Goal: Transaction & Acquisition: Purchase product/service

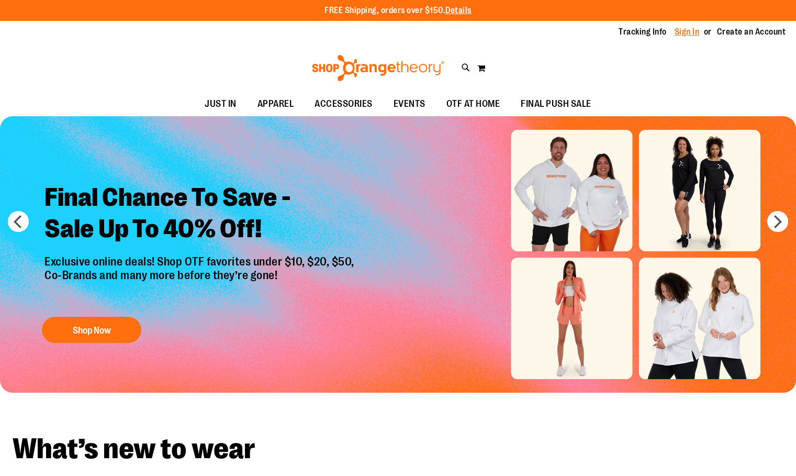
drag, startPoint x: 0, startPoint y: 0, endPoint x: 690, endPoint y: 31, distance: 690.4
click at [690, 31] on link "Sign In" at bounding box center [686, 32] width 25 height 12
type input "**********"
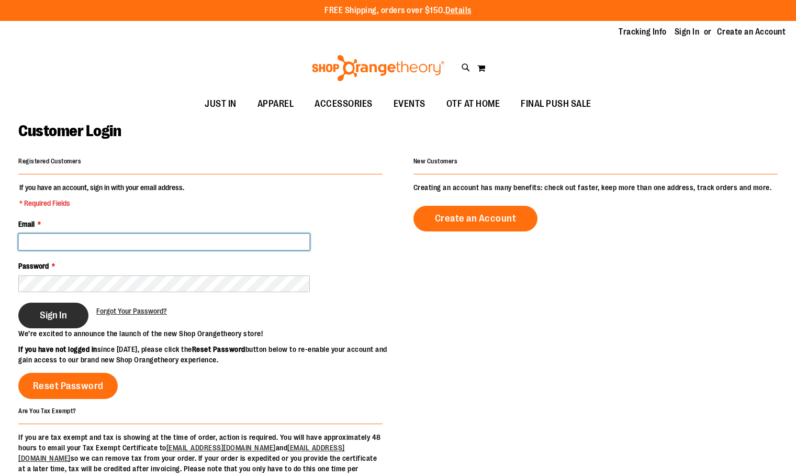
type input "**********"
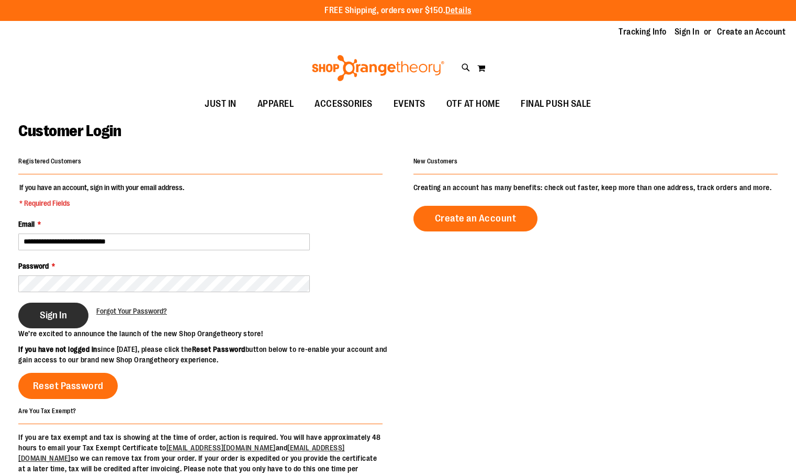
type input "**********"
click at [65, 308] on button "Sign In" at bounding box center [53, 315] width 70 height 26
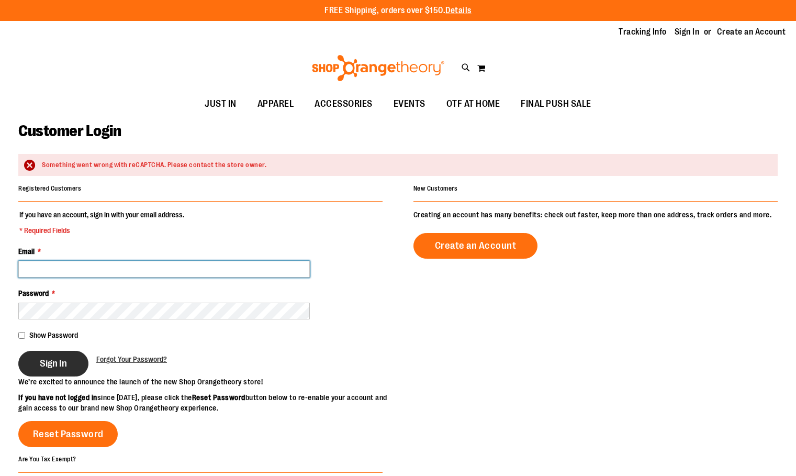
type input "**********"
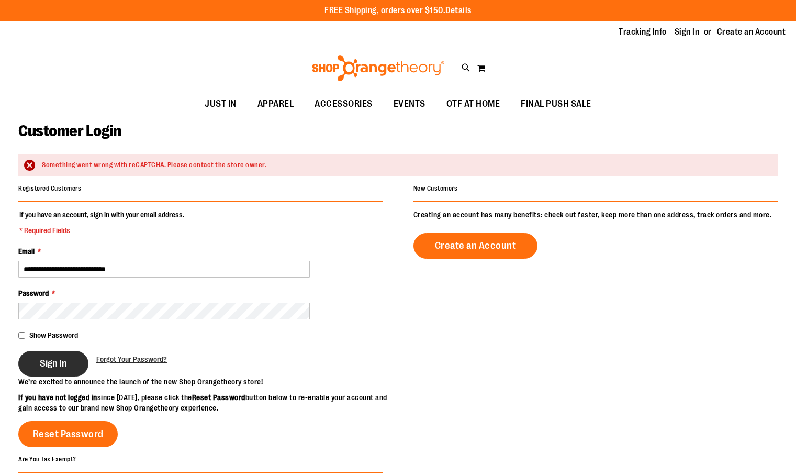
type input "**********"
click at [54, 366] on span "Sign In" at bounding box center [53, 363] width 27 height 12
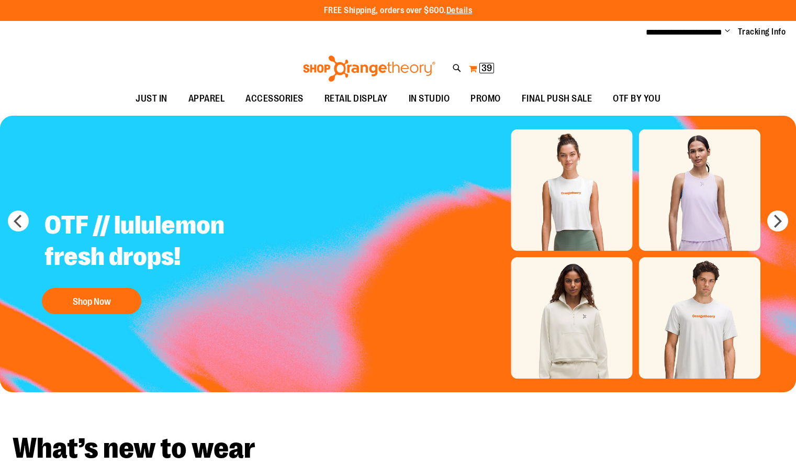
type input "**********"
click at [488, 64] on span "39" at bounding box center [486, 68] width 10 height 10
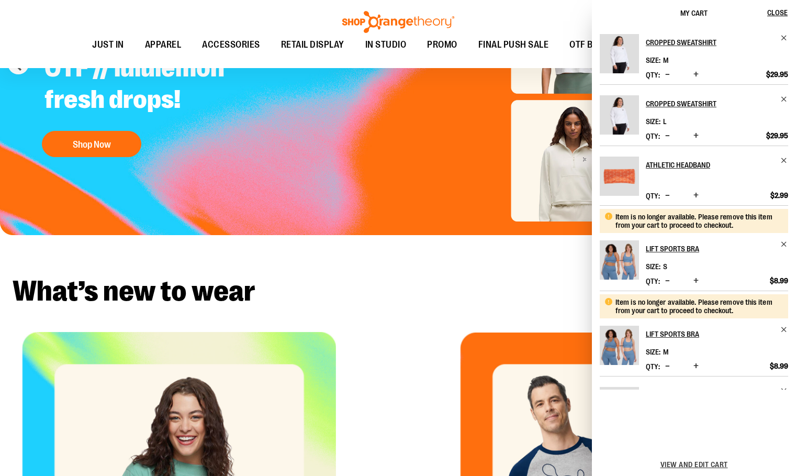
scroll to position [209, 0]
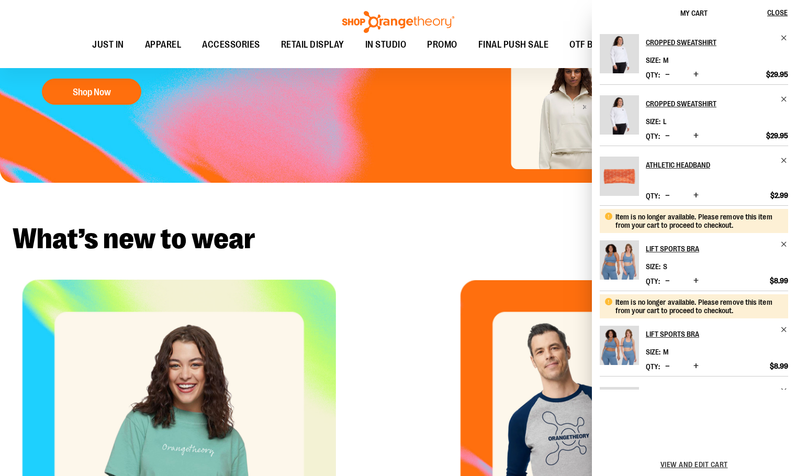
click at [379, 235] on h2 "What’s new to wear" at bounding box center [398, 238] width 771 height 29
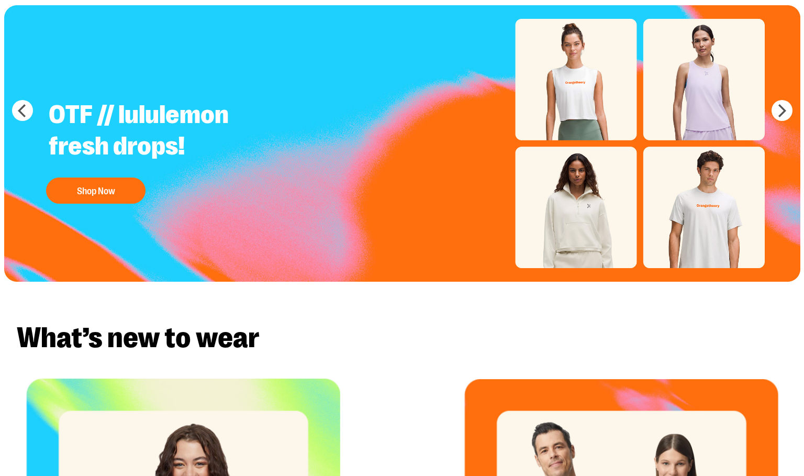
scroll to position [0, 0]
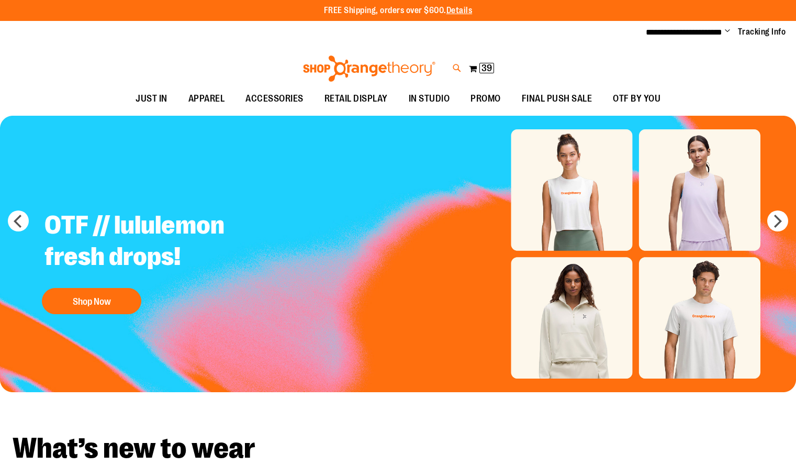
click at [453, 70] on icon at bounding box center [457, 68] width 9 height 12
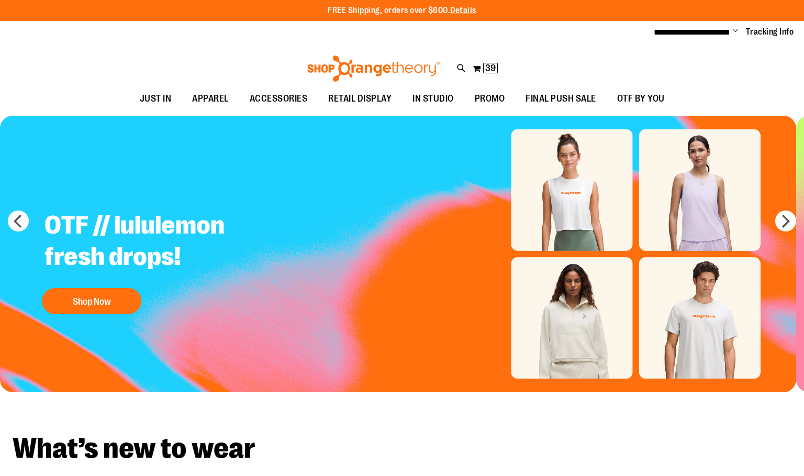
type input "*********"
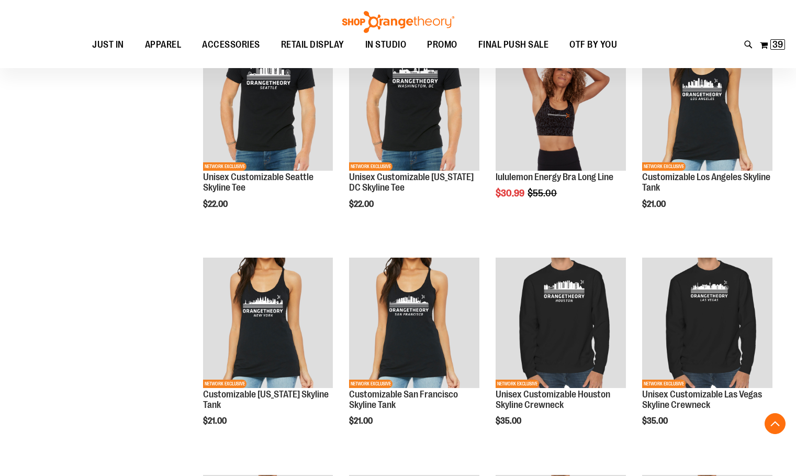
scroll to position [1925, 0]
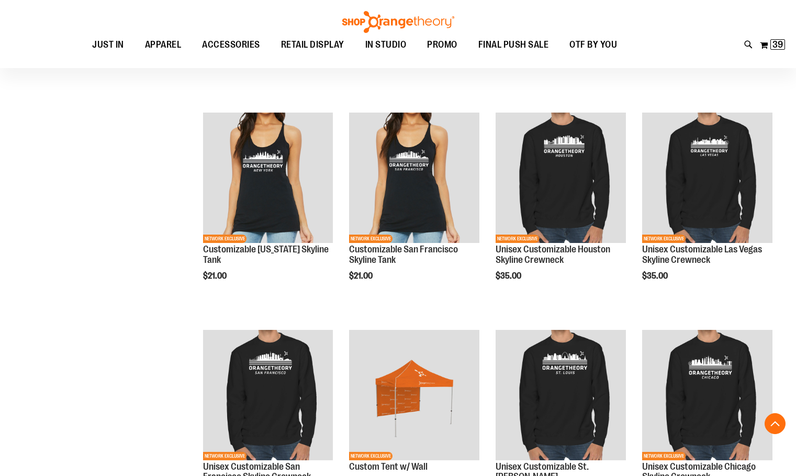
type input "**********"
click at [602, 42] on span "OTF BY YOU" at bounding box center [593, 45] width 48 height 24
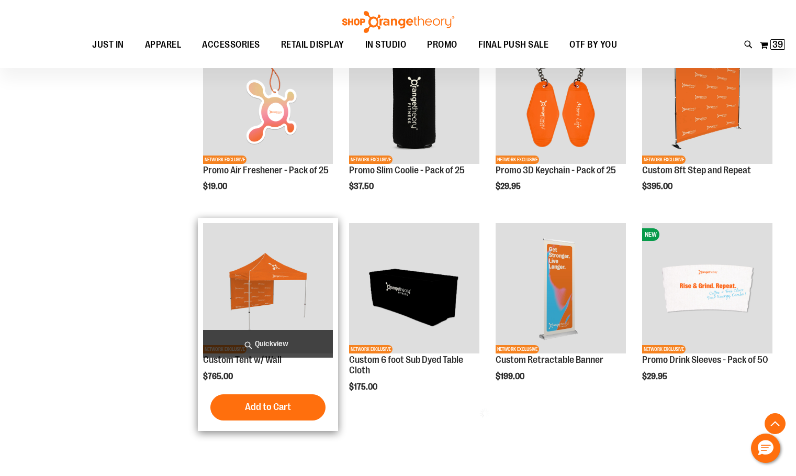
scroll to position [418, 0]
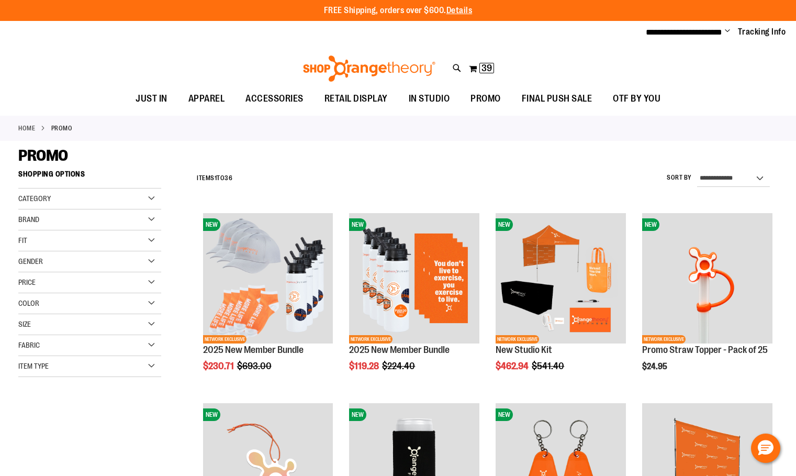
type input "**********"
click at [140, 198] on div "Category" at bounding box center [89, 198] width 143 height 21
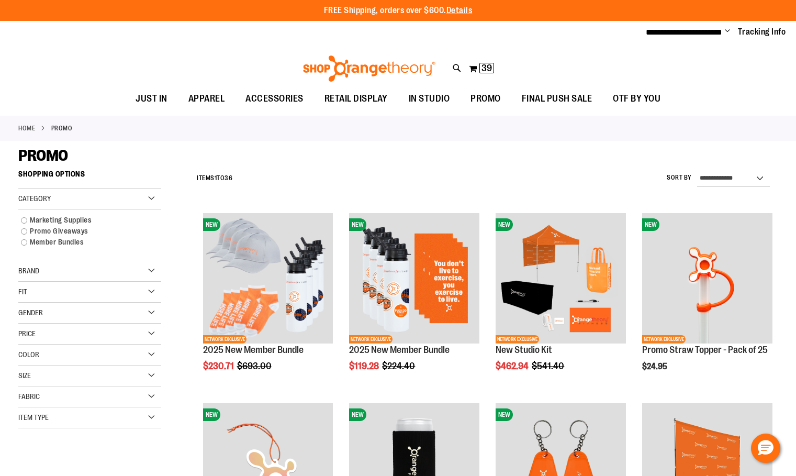
click at [140, 198] on div "Category" at bounding box center [89, 198] width 143 height 21
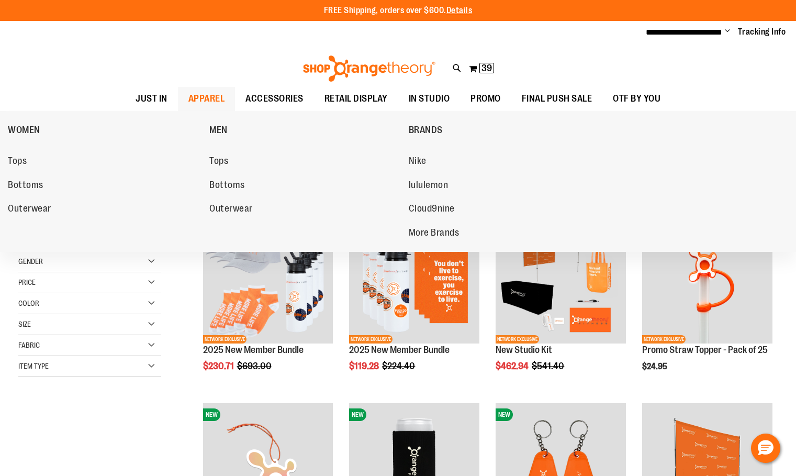
click at [210, 97] on span "APPAREL" at bounding box center [206, 99] width 37 height 24
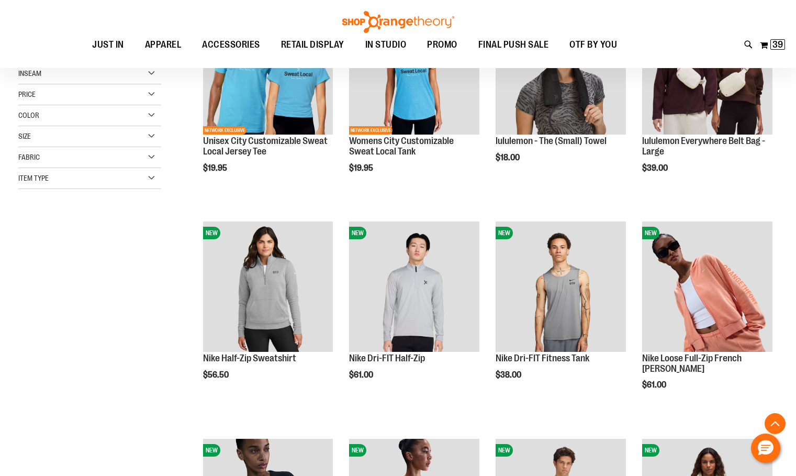
scroll to position [366, 0]
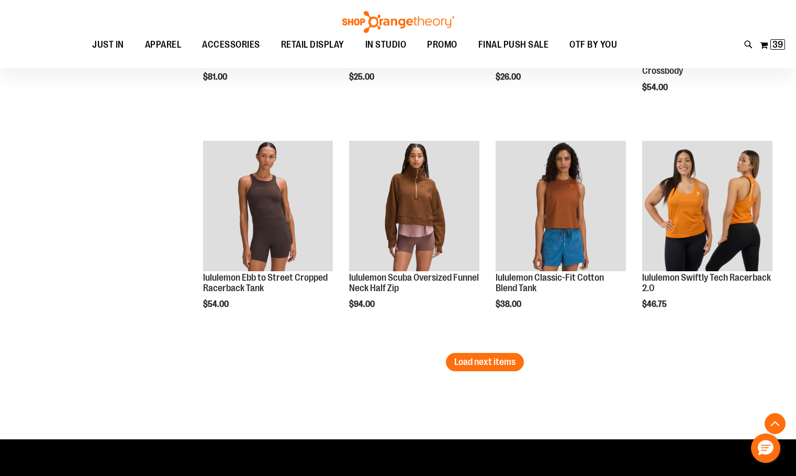
scroll to position [1831, 0]
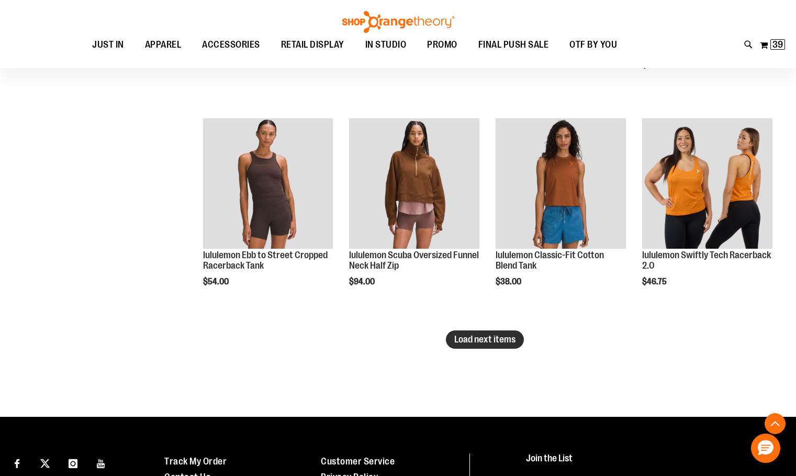
type input "**********"
click at [453, 340] on button "Load next items" at bounding box center [485, 339] width 78 height 18
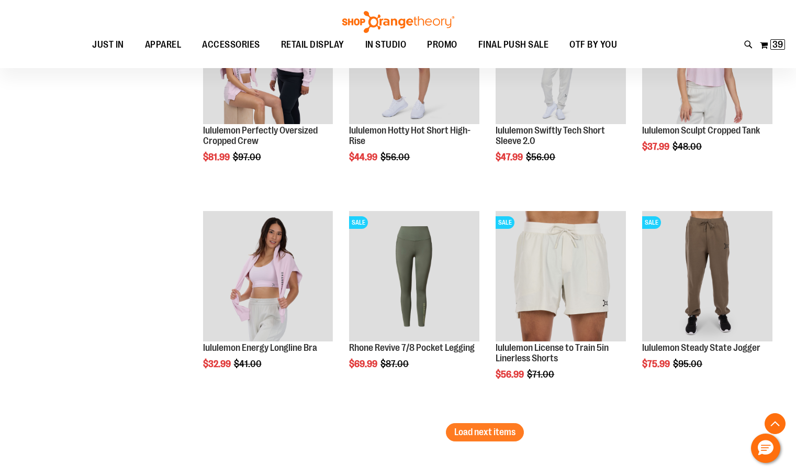
scroll to position [2511, 0]
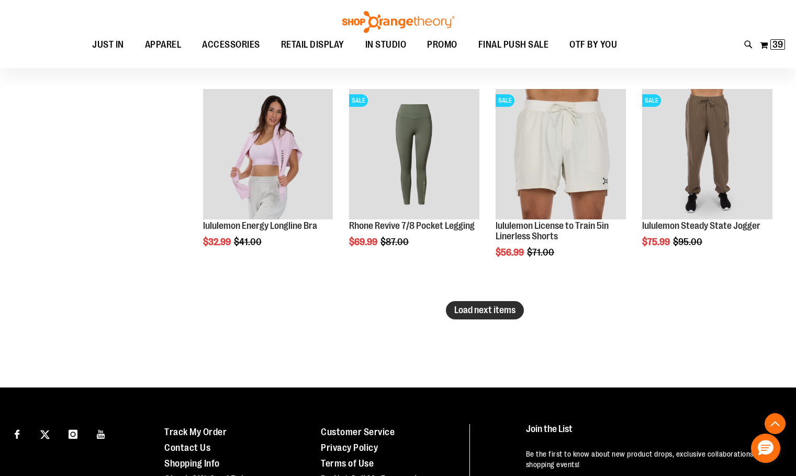
click at [479, 313] on span "Load next items" at bounding box center [484, 310] width 61 height 10
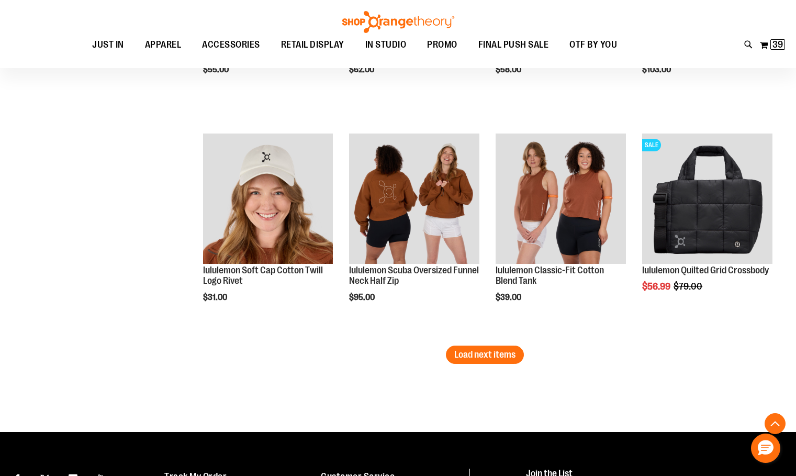
scroll to position [3139, 0]
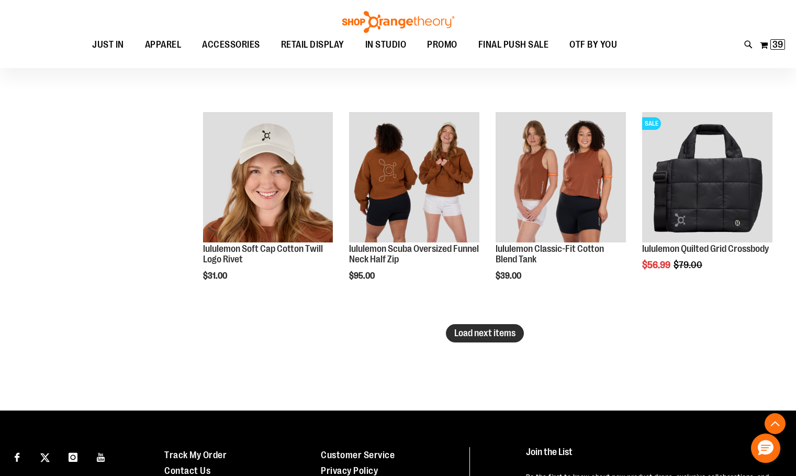
drag, startPoint x: 498, startPoint y: 341, endPoint x: 492, endPoint y: 337, distance: 6.4
click at [497, 341] on button "Load next items" at bounding box center [485, 333] width 78 height 18
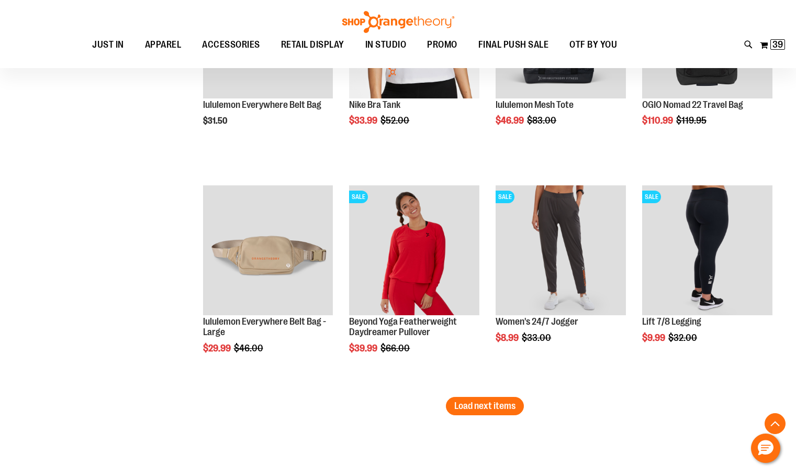
scroll to position [3715, 0]
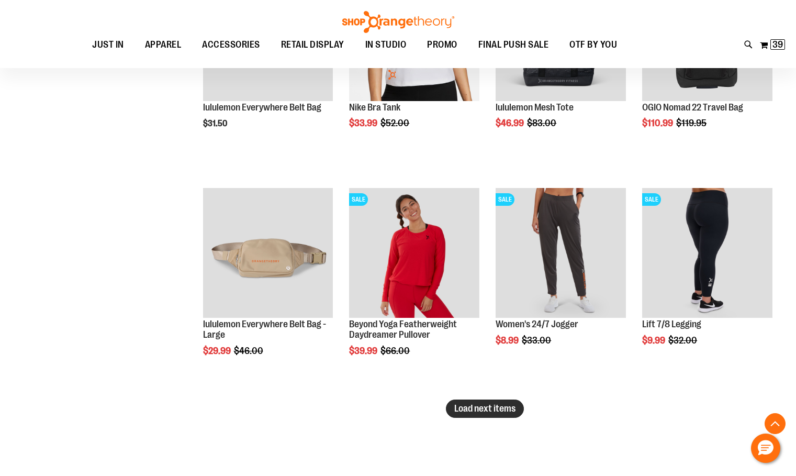
click at [512, 411] on span "Load next items" at bounding box center [484, 408] width 61 height 10
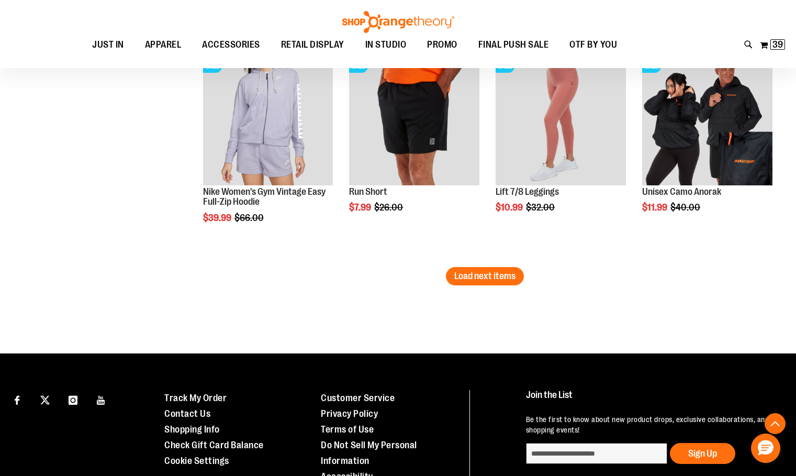
scroll to position [4500, 0]
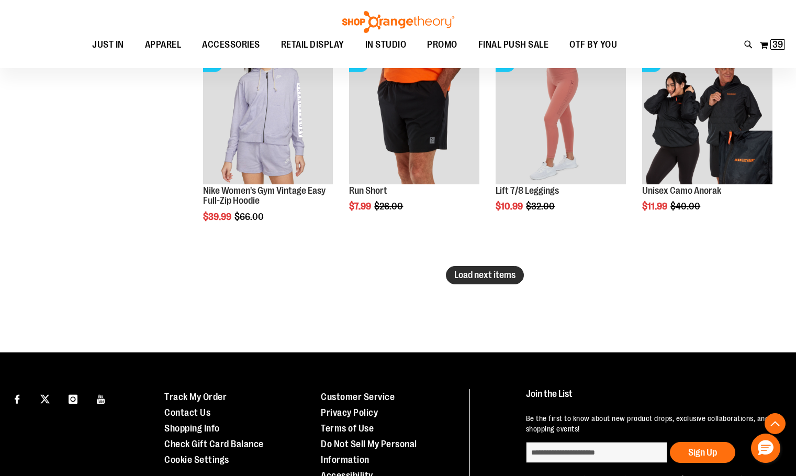
click at [511, 269] on span "Load next items" at bounding box center [484, 274] width 61 height 10
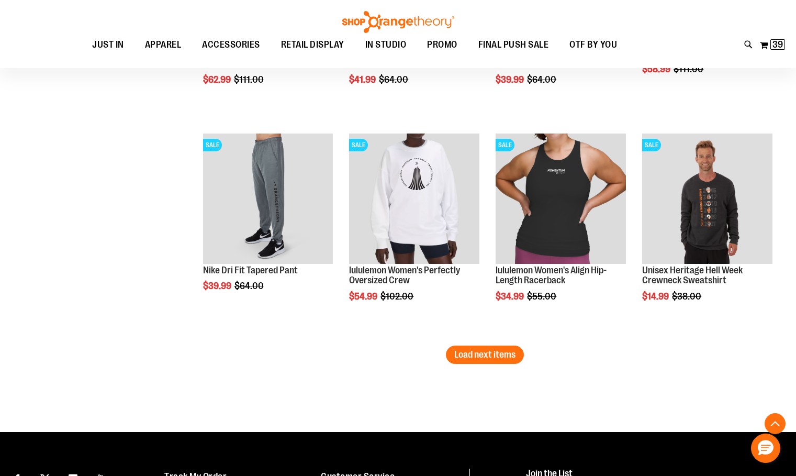
scroll to position [5075, 0]
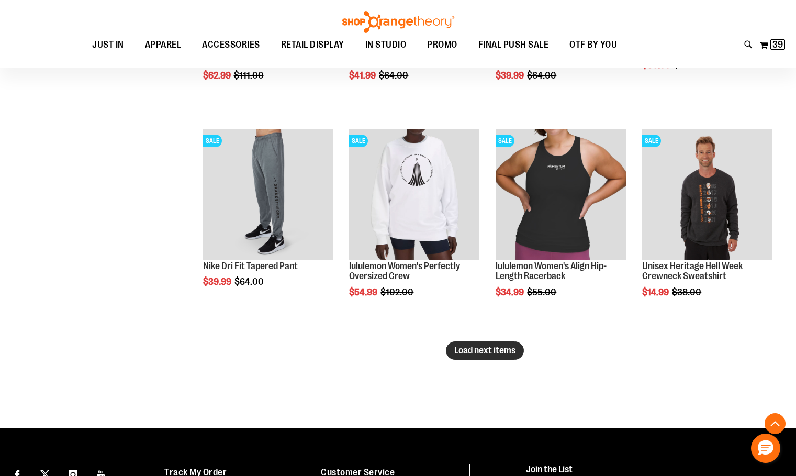
click at [504, 355] on button "Load next items" at bounding box center [485, 350] width 78 height 18
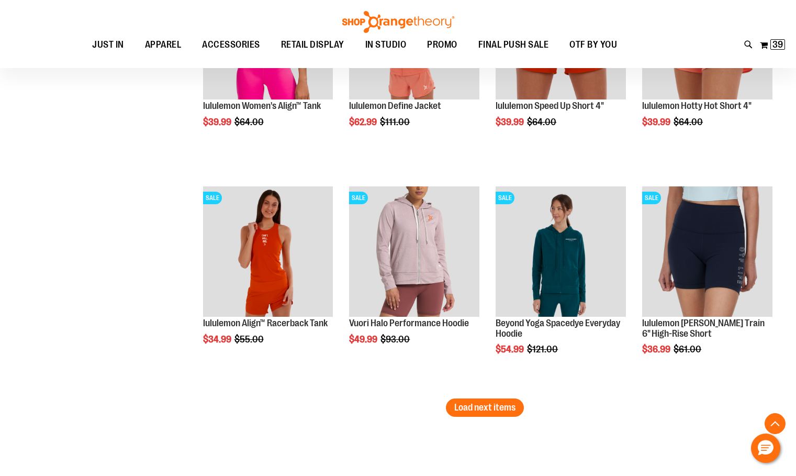
scroll to position [5808, 0]
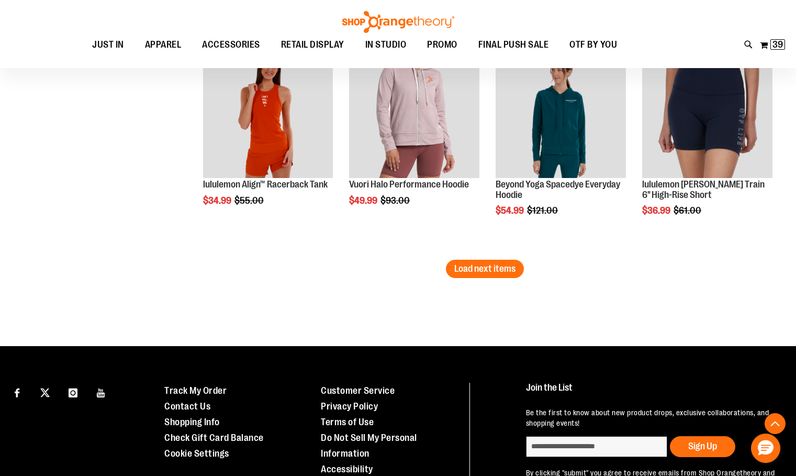
click at [481, 258] on li "SALE Vuori Halo Performance Hoodie $49.99 Regular Price $93.00 Quickview Add to…" at bounding box center [414, 150] width 141 height 217
click at [478, 264] on span "Load next items" at bounding box center [484, 268] width 61 height 10
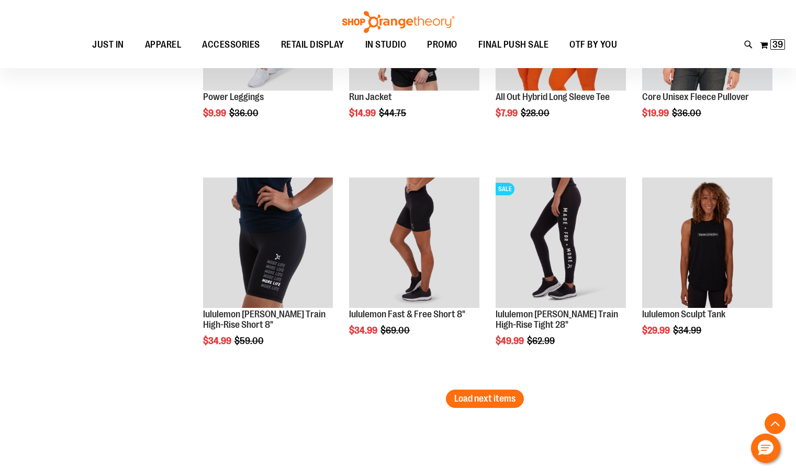
scroll to position [6383, 0]
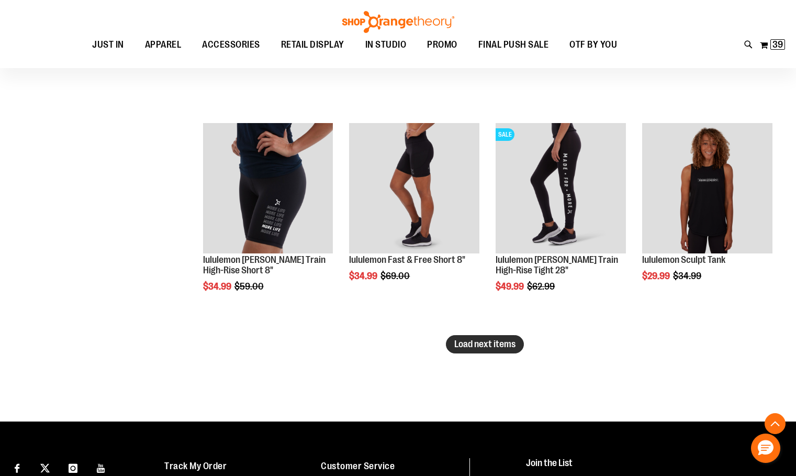
click at [502, 342] on span "Load next items" at bounding box center [484, 344] width 61 height 10
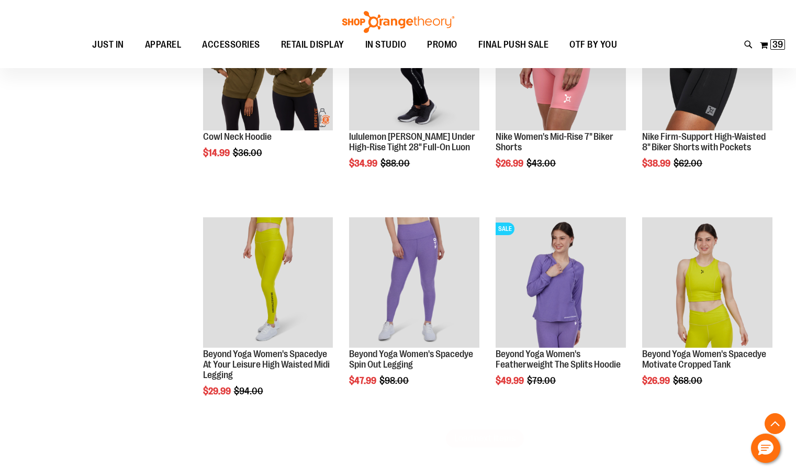
scroll to position [6959, 0]
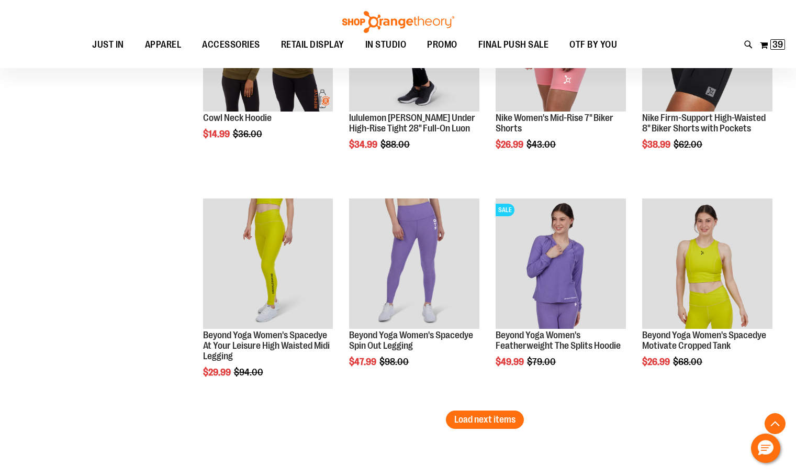
click at [515, 423] on span "Load next items" at bounding box center [484, 419] width 61 height 10
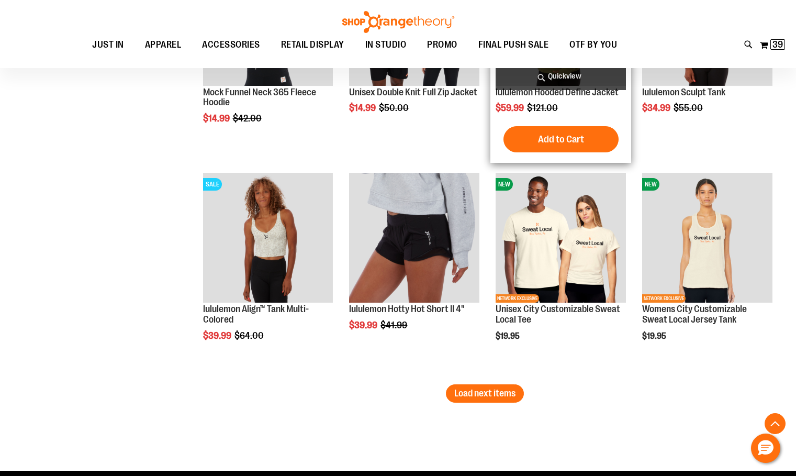
scroll to position [7639, 0]
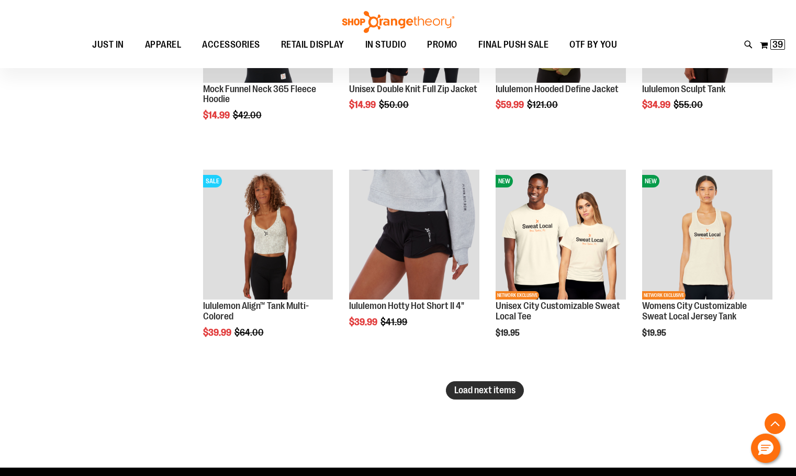
click at [453, 391] on button "Load next items" at bounding box center [485, 390] width 78 height 18
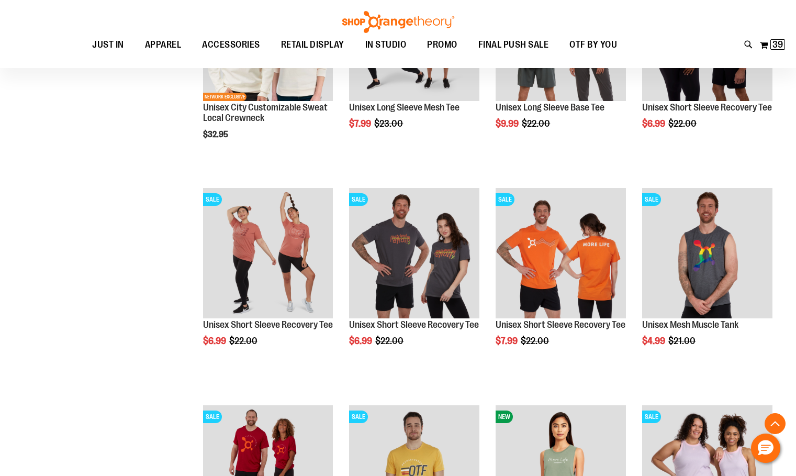
scroll to position [8049, 0]
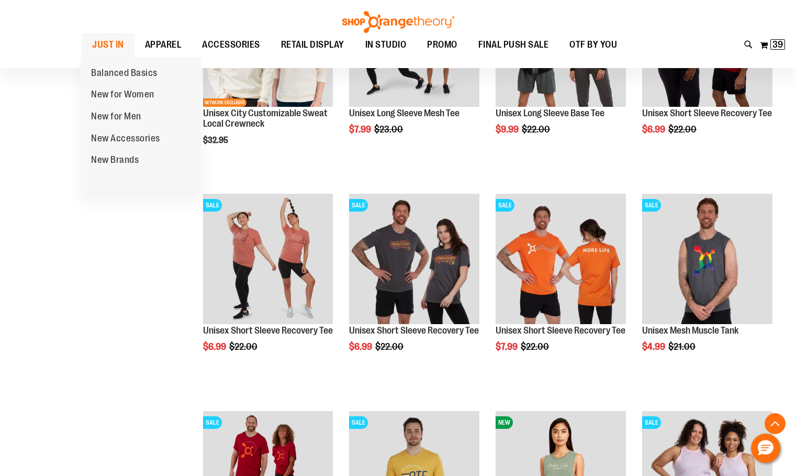
click at [113, 45] on span "JUST IN" at bounding box center [108, 45] width 32 height 24
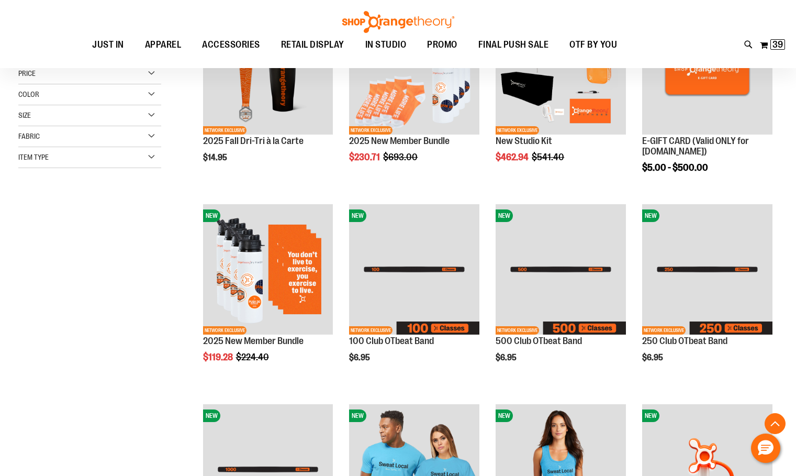
scroll to position [418, 0]
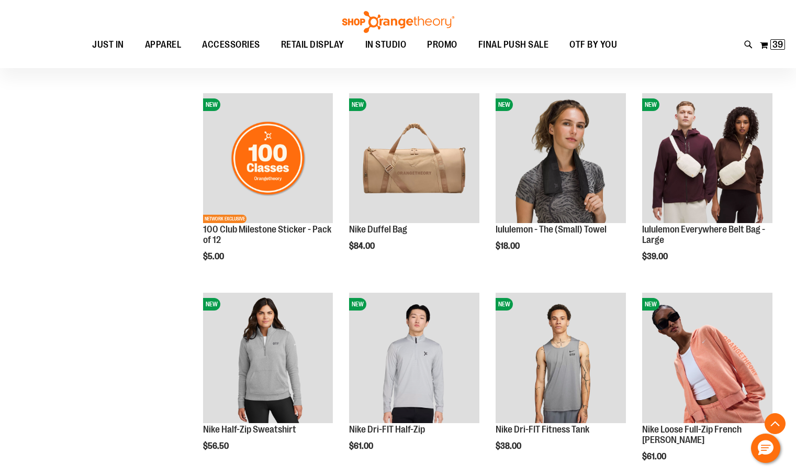
scroll to position [732, 0]
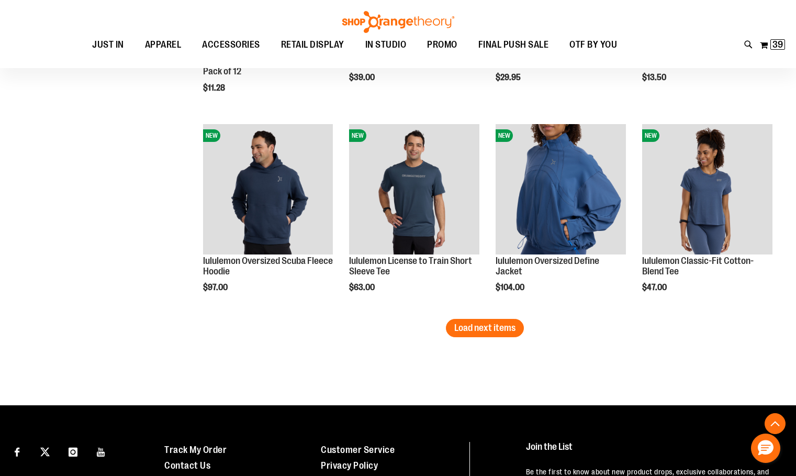
scroll to position [1726, 0]
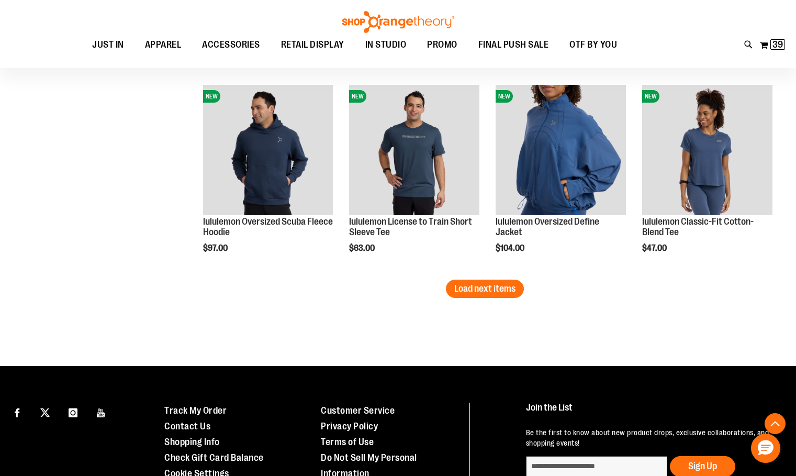
type input "**********"
click at [493, 292] on span "Load next items" at bounding box center [484, 288] width 61 height 10
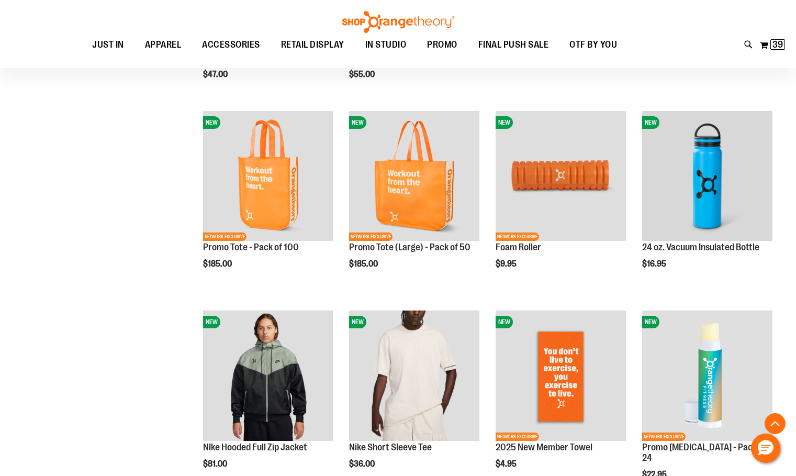
scroll to position [2250, 0]
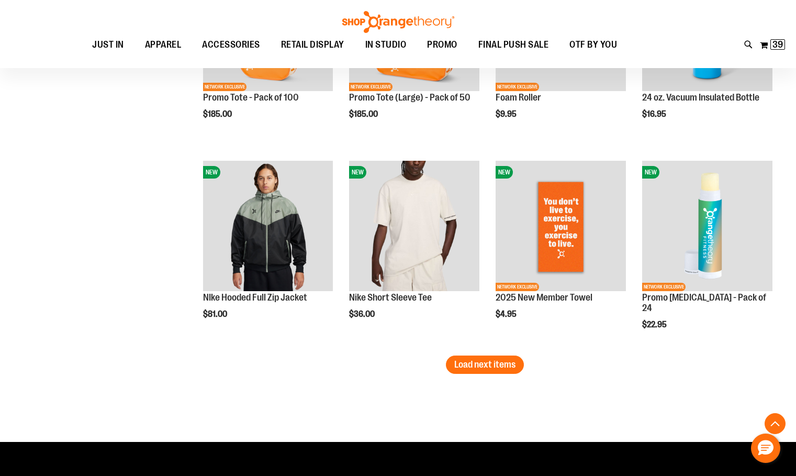
click at [494, 358] on button "Load next items" at bounding box center [485, 364] width 78 height 18
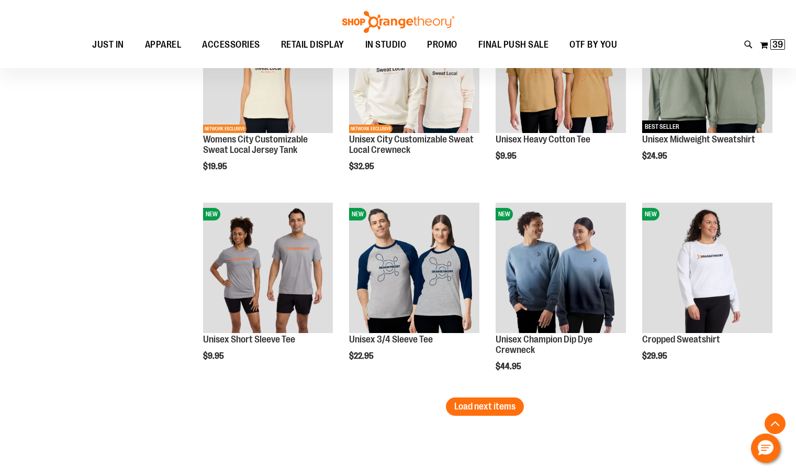
scroll to position [2825, 0]
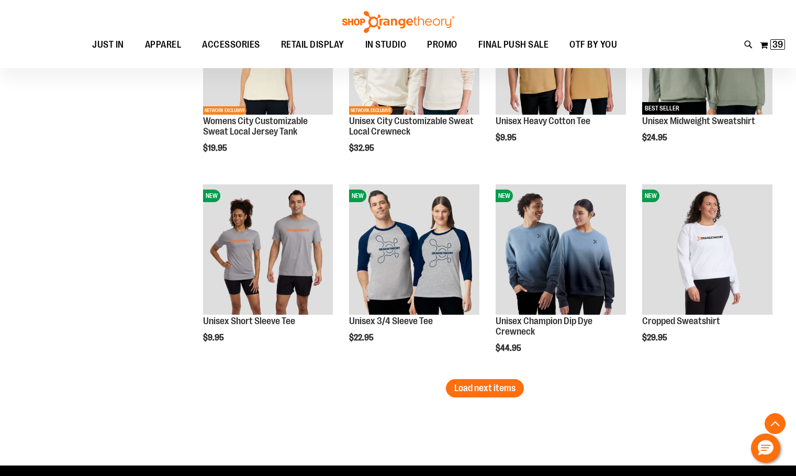
click at [483, 391] on span "Load next items" at bounding box center [484, 388] width 61 height 10
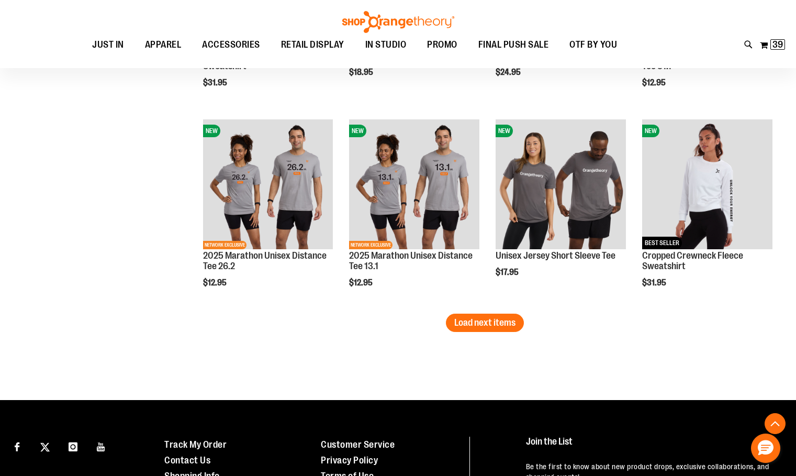
scroll to position [3505, 0]
